Goal: Transaction & Acquisition: Purchase product/service

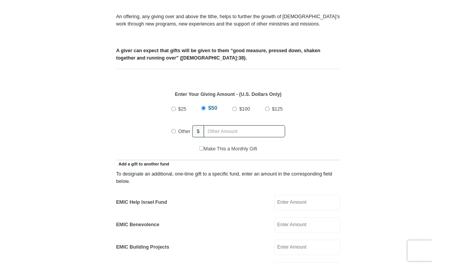
scroll to position [271, 0]
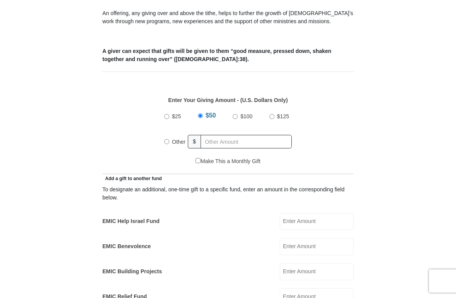
click at [160, 143] on div "$25 $50 $100 $125 Other $" at bounding box center [228, 132] width 243 height 50
click at [169, 143] on input "Other" at bounding box center [166, 141] width 5 height 5
radio input "true"
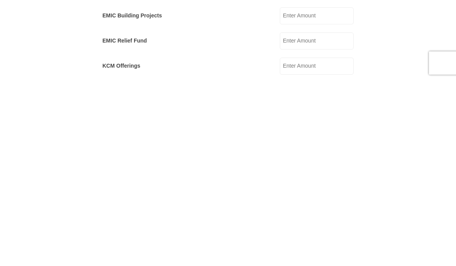
type input "132.00"
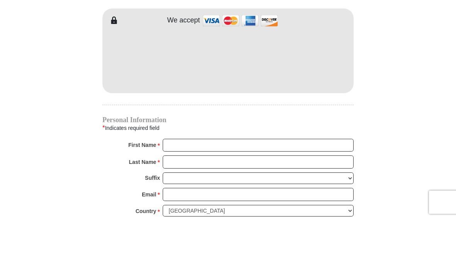
scroll to position [666, 0]
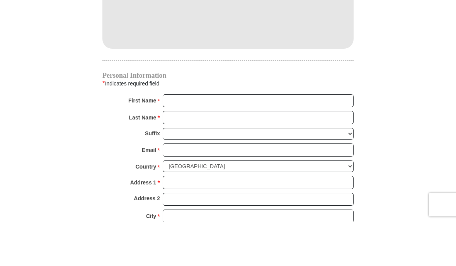
click at [195, 139] on input "First Name *" at bounding box center [258, 145] width 191 height 13
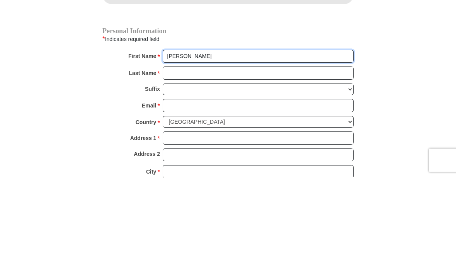
type input "[PERSON_NAME]"
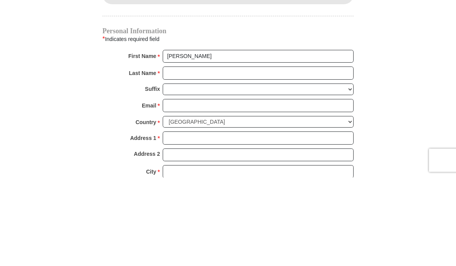
click at [204, 155] on input "Last Name *" at bounding box center [258, 161] width 191 height 13
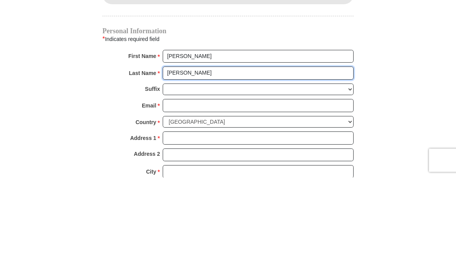
type input "[PERSON_NAME]"
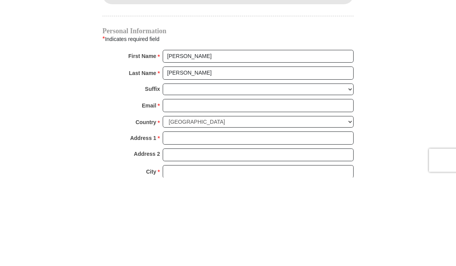
click at [196, 188] on input "Email *" at bounding box center [258, 194] width 191 height 13
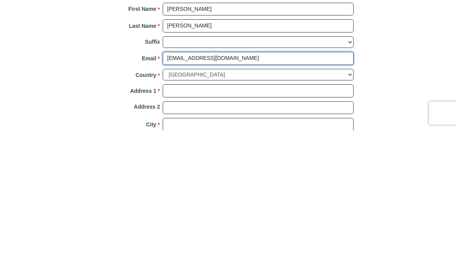
type input "[EMAIL_ADDRESS][DOMAIN_NAME]"
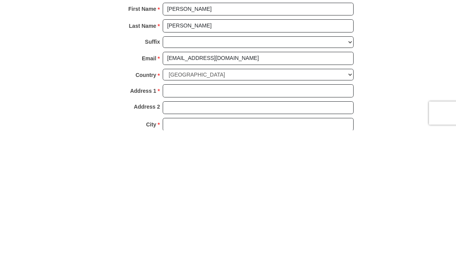
click at [189, 220] on input "Address 1 *" at bounding box center [258, 226] width 191 height 13
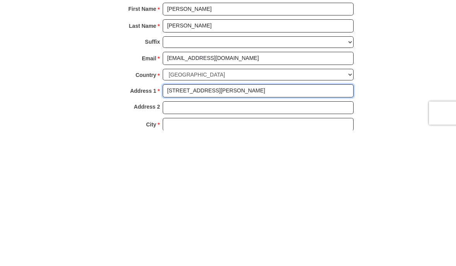
type input "[STREET_ADDRESS][PERSON_NAME]"
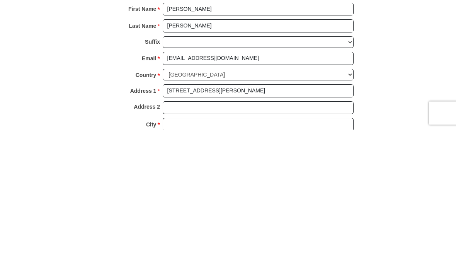
click at [184, 237] on input "Address 2" at bounding box center [258, 243] width 191 height 13
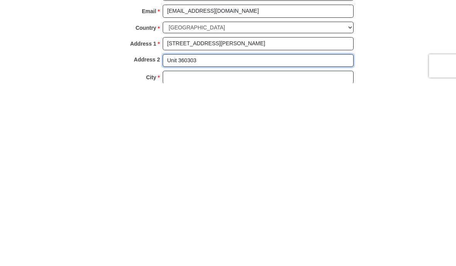
type input "Unit 360303"
click at [228, 254] on input "City *" at bounding box center [258, 260] width 191 height 13
type input "Milpitas"
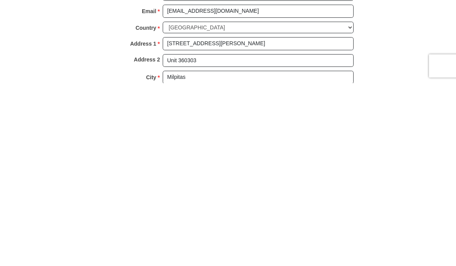
click at [224, 237] on input "Unit 360303" at bounding box center [258, 243] width 191 height 13
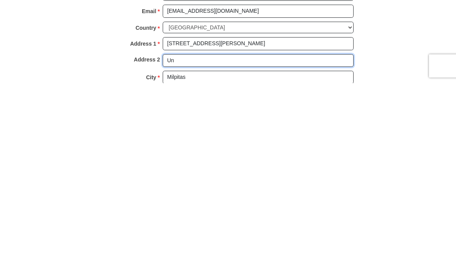
type input "U"
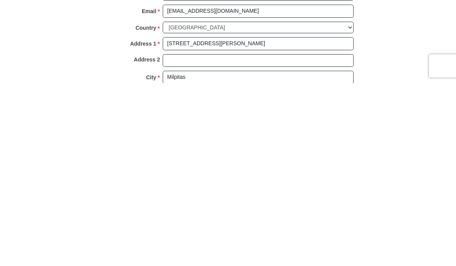
click at [236, 220] on input "[STREET_ADDRESS][PERSON_NAME]" at bounding box center [258, 226] width 191 height 13
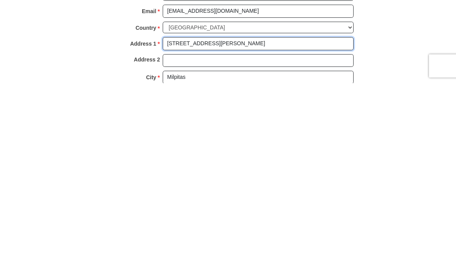
type input "[STREET_ADDRESS][PERSON_NAME]"
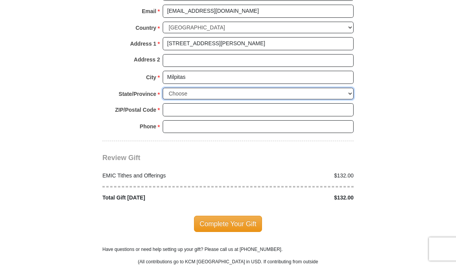
select select "CA"
click at [188, 92] on select "Choose [US_STATE] [US_STATE] [US_STATE] [US_STATE] [US_STATE] Armed Forces Amer…" at bounding box center [258, 94] width 191 height 12
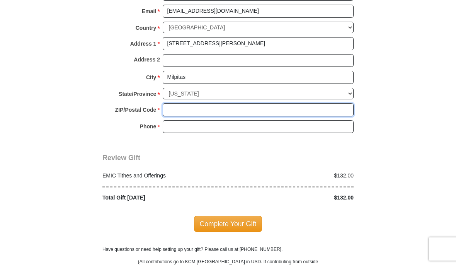
click at [179, 103] on input "ZIP/Postal Code *" at bounding box center [258, 109] width 191 height 13
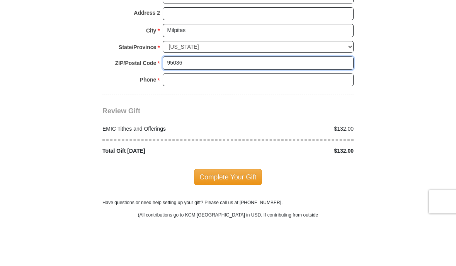
type input "95036"
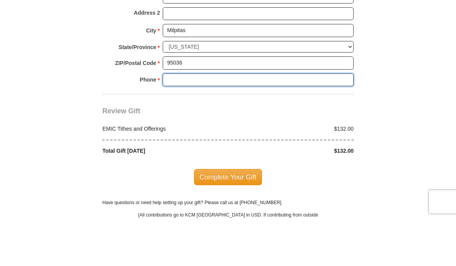
click at [211, 121] on input "Phone * *" at bounding box center [258, 127] width 191 height 13
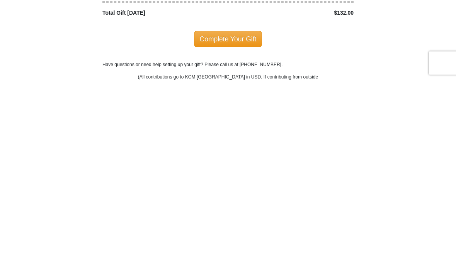
scroll to position [848, 0]
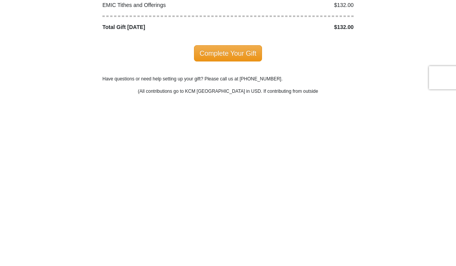
type input "4089905013"
click at [237, 217] on span "Complete Your Gift" at bounding box center [228, 225] width 68 height 16
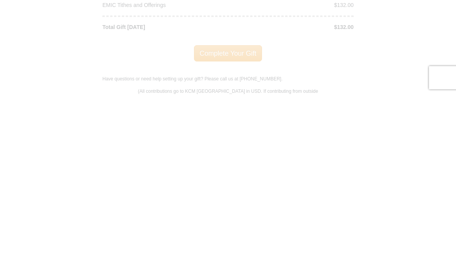
scroll to position [1020, 0]
